Goal: Navigation & Orientation: Go to known website

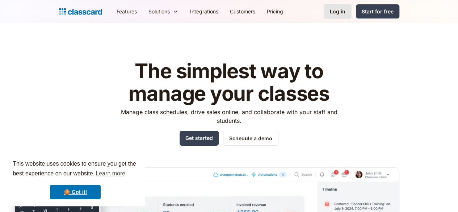
click at [351, 14] on link "Log in" at bounding box center [338, 11] width 28 height 15
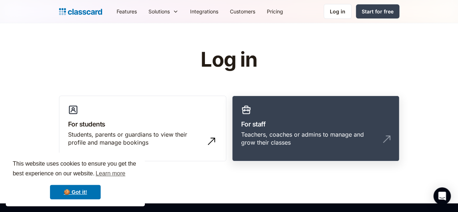
click at [313, 143] on div "Teachers, coaches or admins to manage and grow their classes" at bounding box center [315, 141] width 149 height 22
